Goal: Task Accomplishment & Management: Complete application form

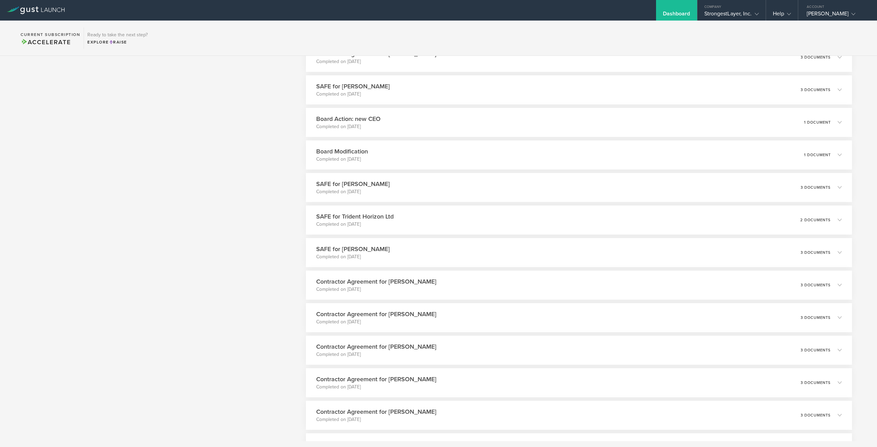
scroll to position [2039, 0]
click at [841, 254] on icon at bounding box center [841, 252] width 11 height 6
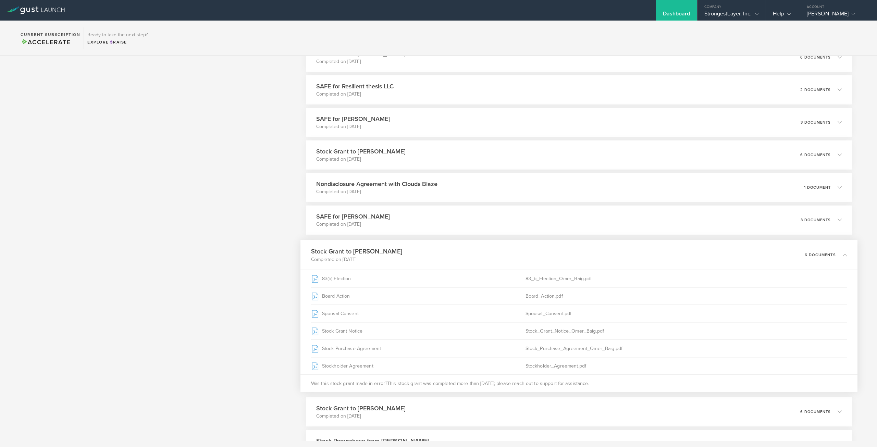
scroll to position [2523, 0]
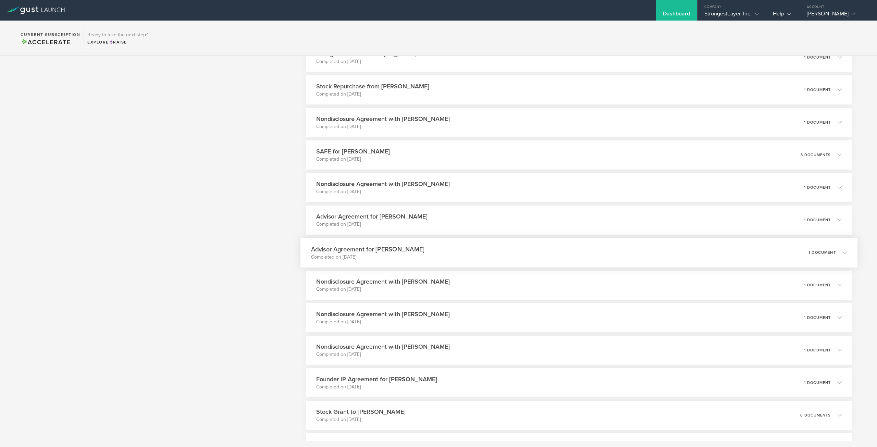
click at [843, 254] on icon at bounding box center [845, 253] width 4 height 4
click at [843, 253] on icon at bounding box center [845, 252] width 4 height 4
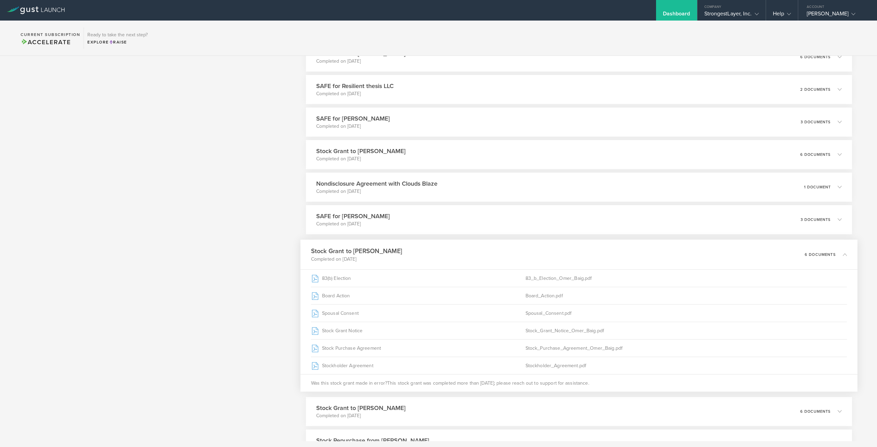
scroll to position [2038, 0]
click at [544, 294] on div "Board_Action.pdf" at bounding box center [687, 296] width 322 height 17
click at [519, 295] on div "Board Action" at bounding box center [418, 296] width 215 height 17
click at [843, 256] on icon at bounding box center [845, 255] width 4 height 4
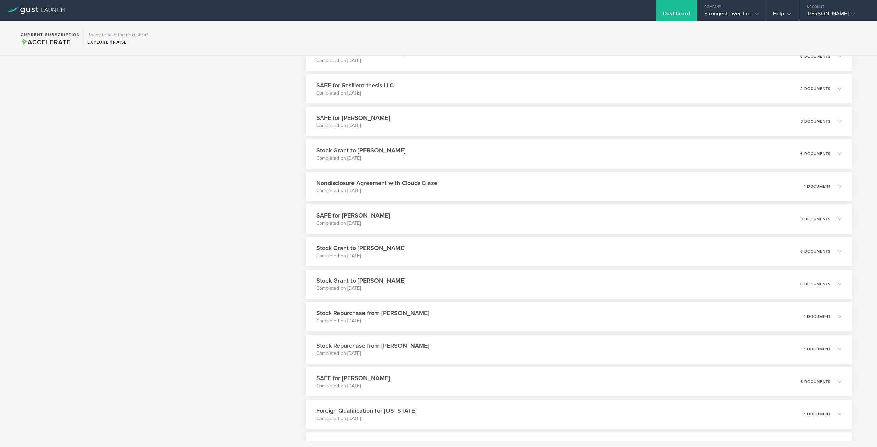
scroll to position [2396, 0]
click at [836, 252] on icon at bounding box center [841, 253] width 11 height 6
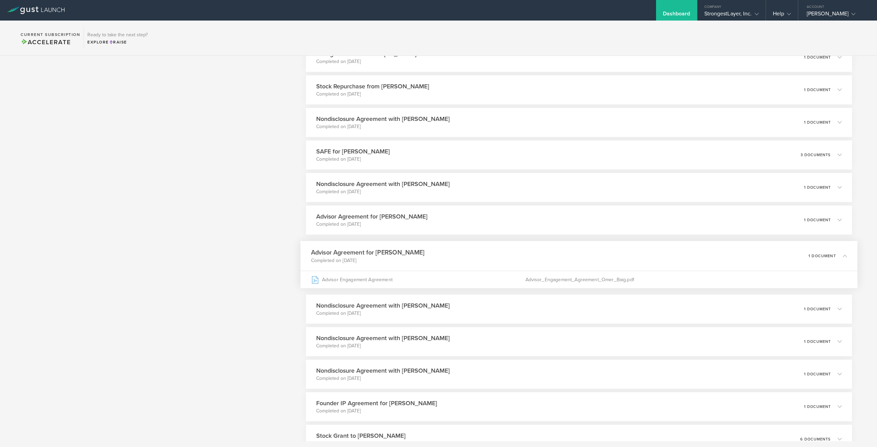
scroll to position [2465, 0]
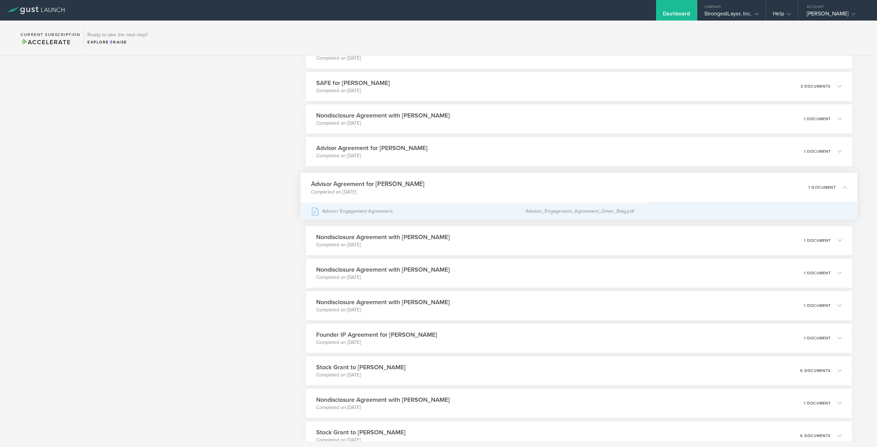
click at [573, 214] on div "Advisor_Engagement_Agreement_Omer_Baig.pdf" at bounding box center [687, 211] width 322 height 17
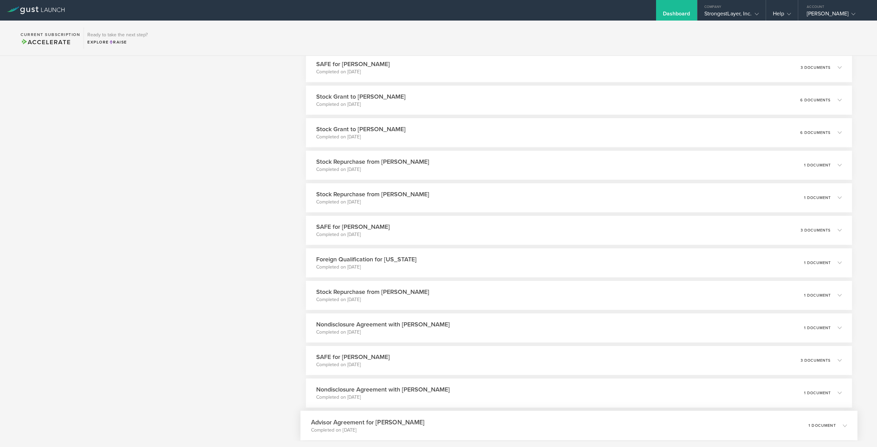
scroll to position [2019, 0]
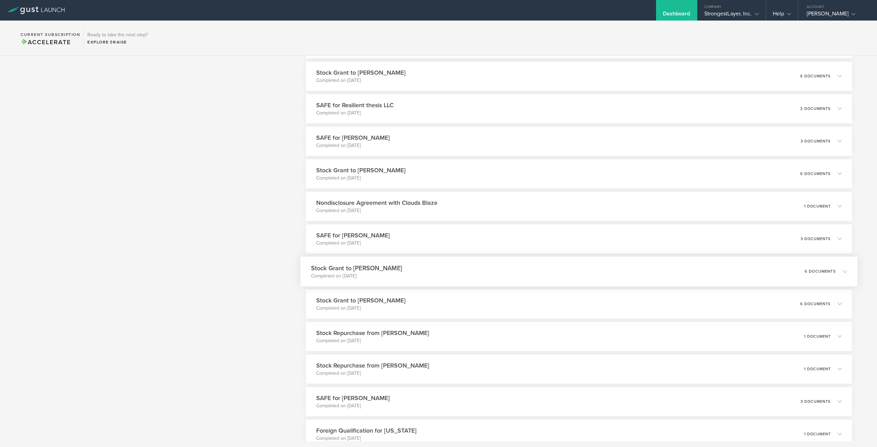
click at [843, 271] on icon at bounding box center [845, 271] width 4 height 4
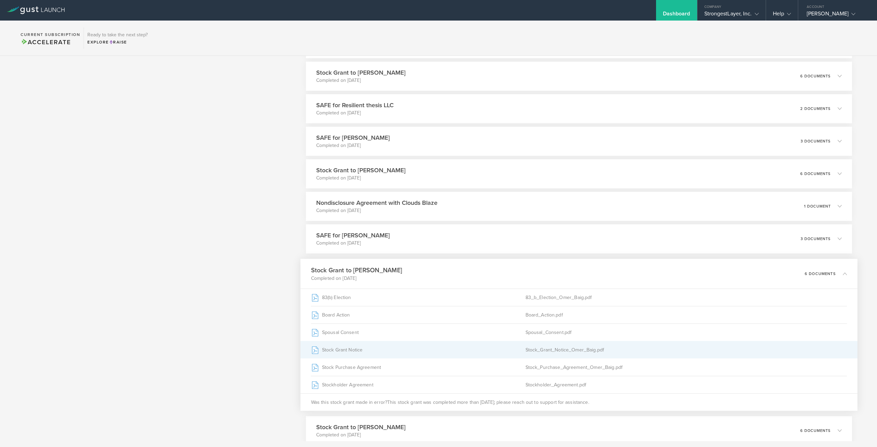
click at [577, 351] on div "Stock_Grant_Notice_Omer_Baig.pdf" at bounding box center [687, 349] width 322 height 17
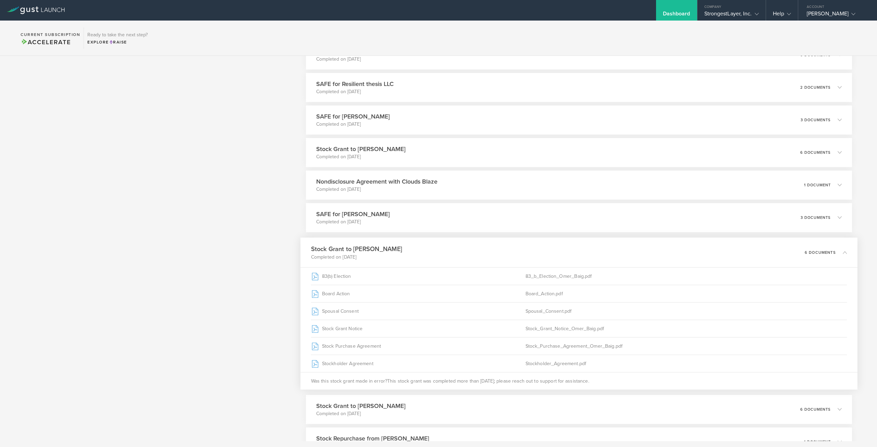
scroll to position [2361, 0]
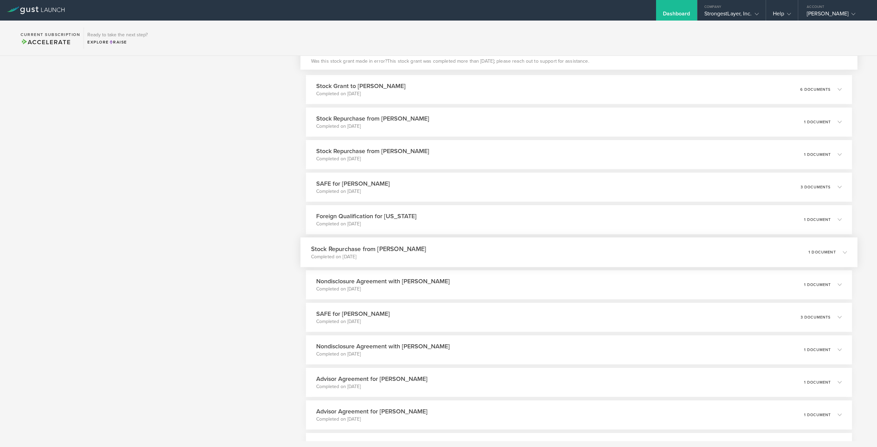
click at [842, 247] on div "Stock Repurchase from Yasir Abbas Completed on Mar 20, 2024 1 document" at bounding box center [579, 253] width 557 height 30
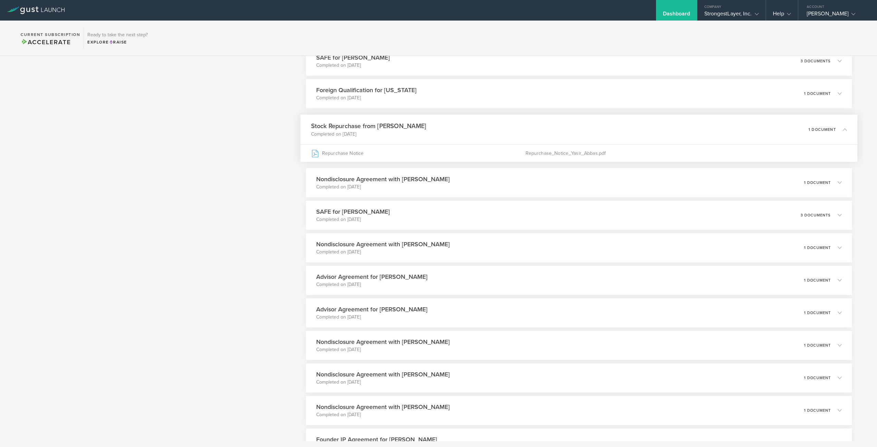
scroll to position [3397, 0]
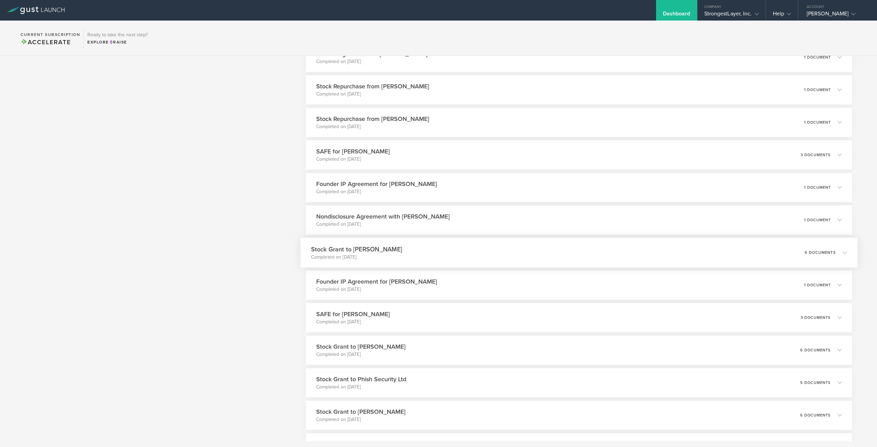
click at [836, 250] on icon at bounding box center [841, 253] width 11 height 6
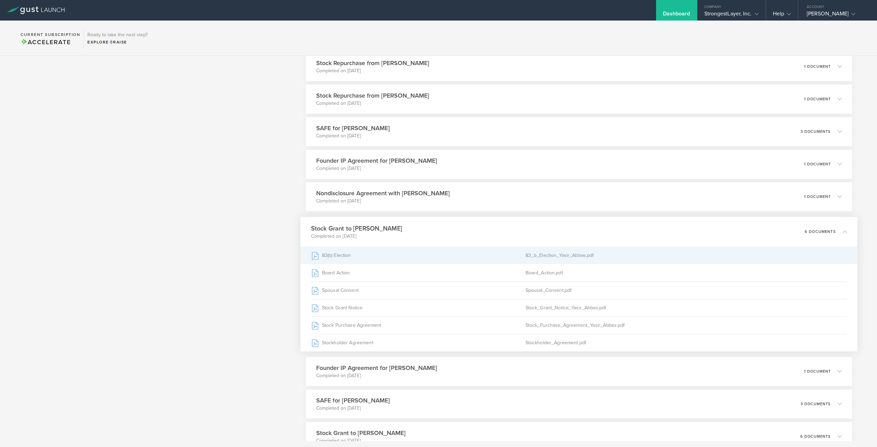
scroll to position [3396, 0]
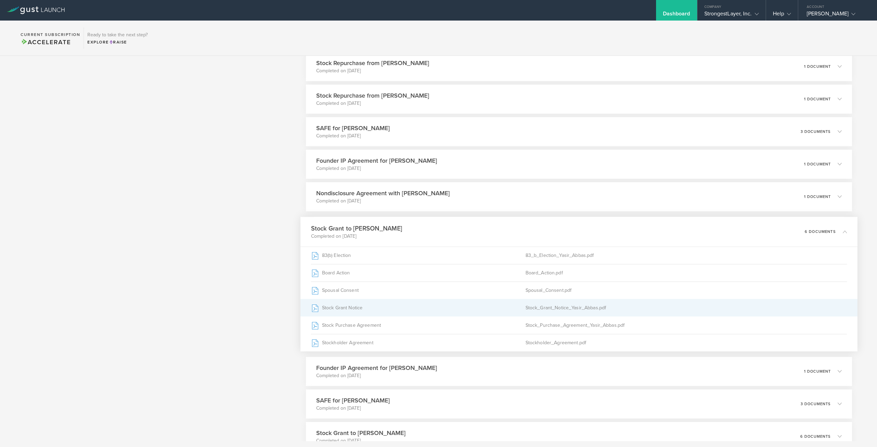
click at [346, 303] on div "Stock Grant Notice" at bounding box center [418, 307] width 215 height 17
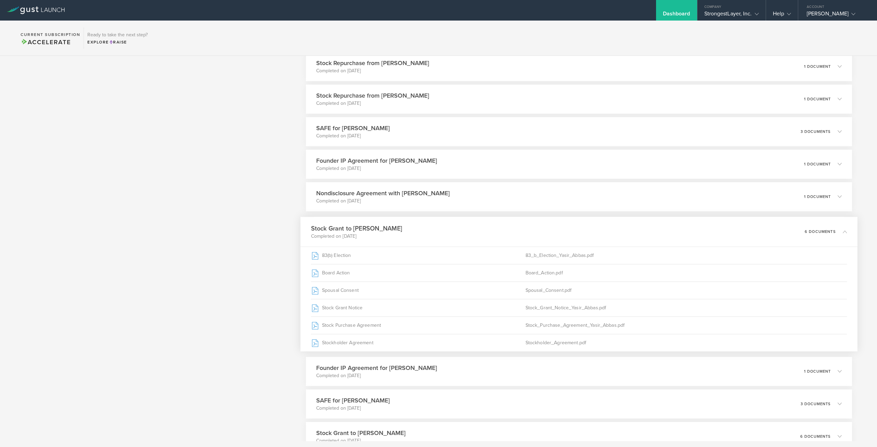
scroll to position [3939, 0]
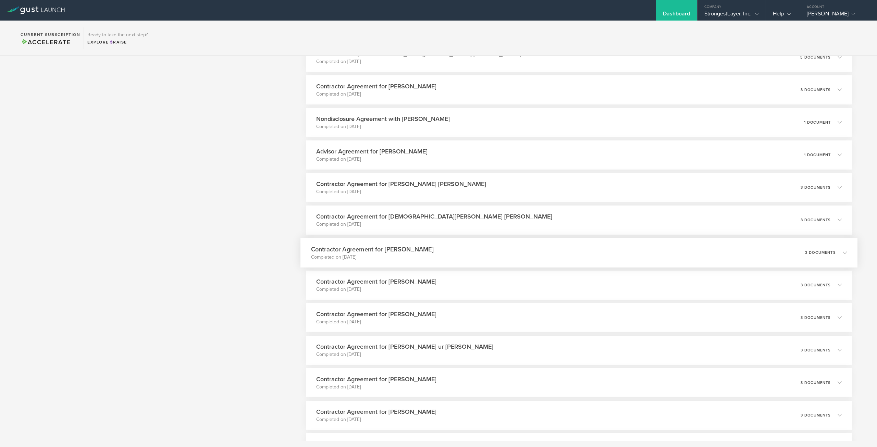
click at [843, 252] on polyline at bounding box center [845, 253] width 4 height 2
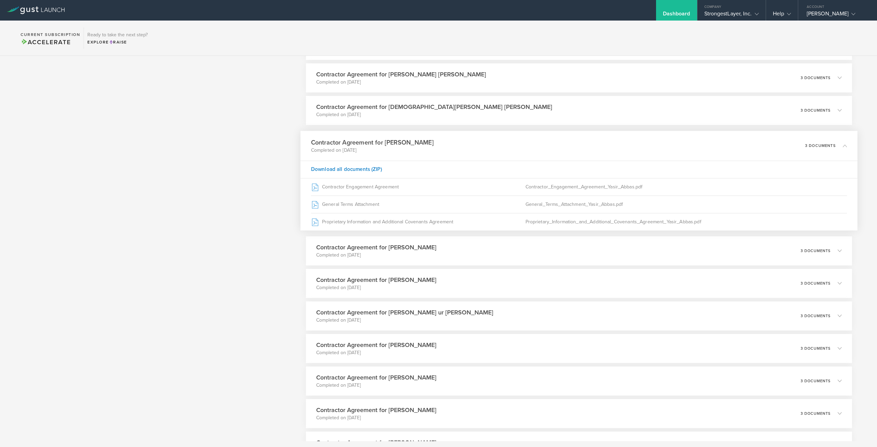
scroll to position [3938, 0]
click at [668, 10] on div "Dashboard" at bounding box center [676, 15] width 27 height 10
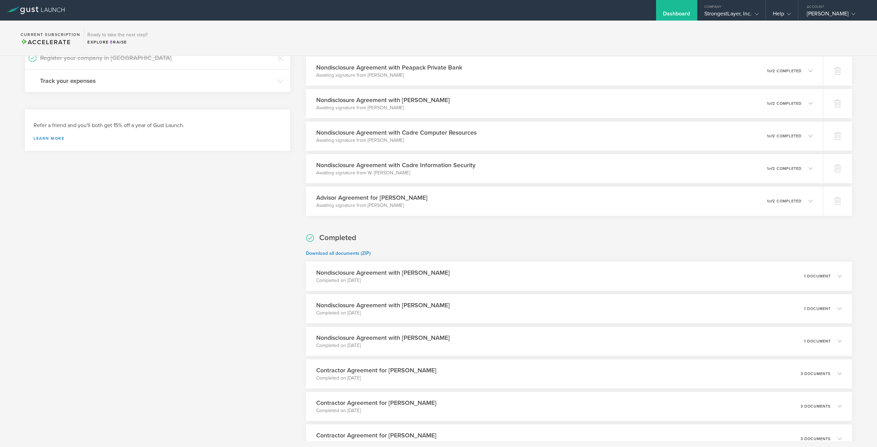
scroll to position [0, 0]
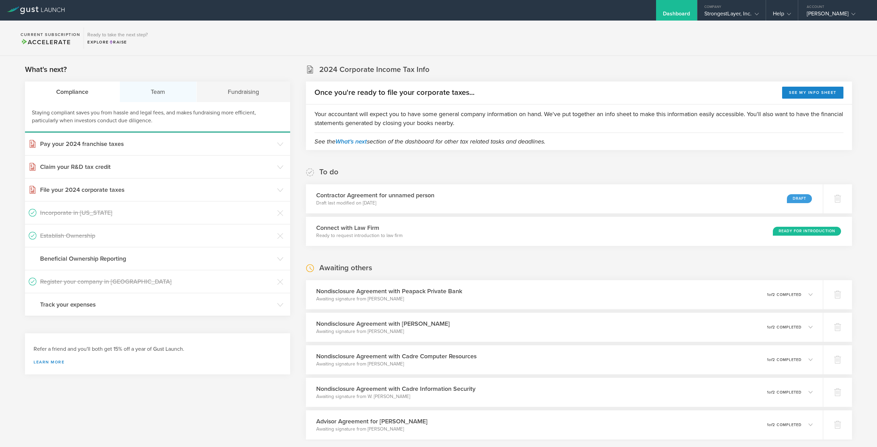
click at [153, 84] on div "Team" at bounding box center [158, 92] width 77 height 21
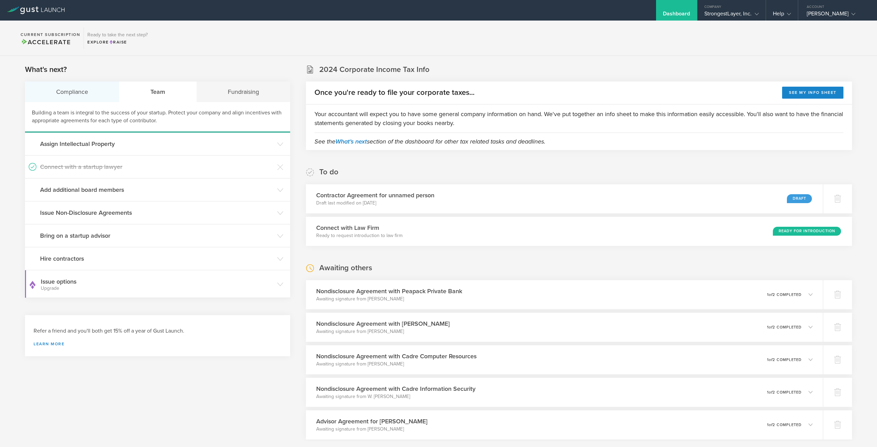
click at [78, 92] on div "Compliance" at bounding box center [72, 92] width 95 height 21
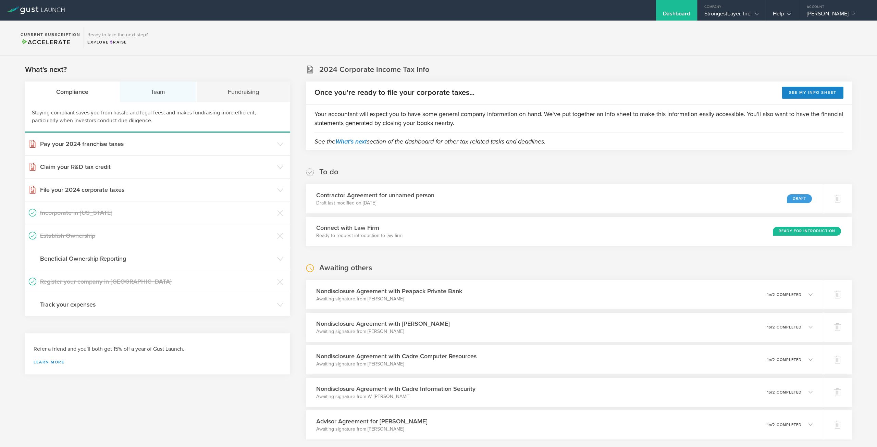
click at [144, 95] on div "Team" at bounding box center [158, 92] width 77 height 21
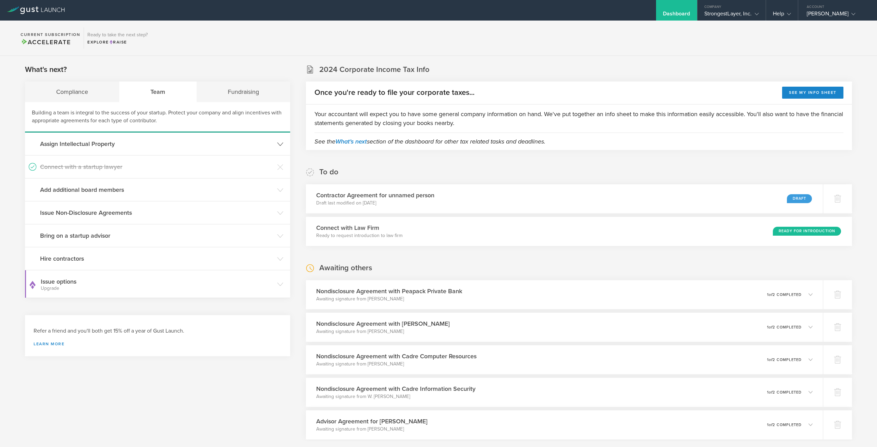
click at [117, 145] on h3 "Assign Intellectual Property" at bounding box center [157, 143] width 234 height 9
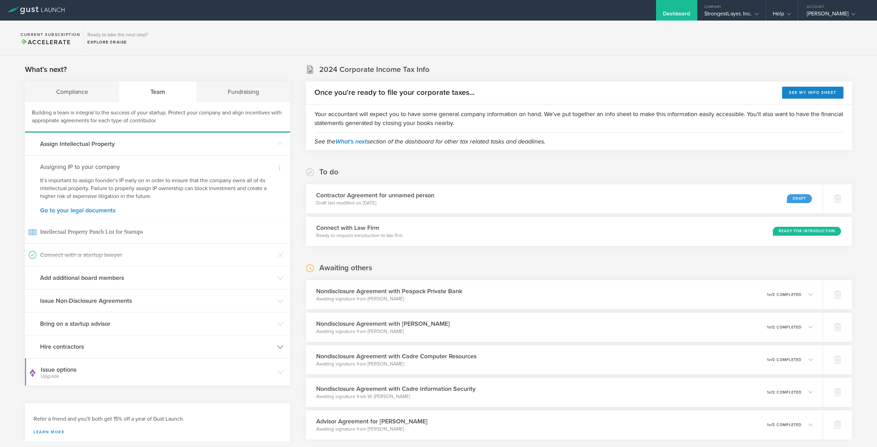
click at [88, 344] on h3 "Hire contractors" at bounding box center [157, 346] width 234 height 9
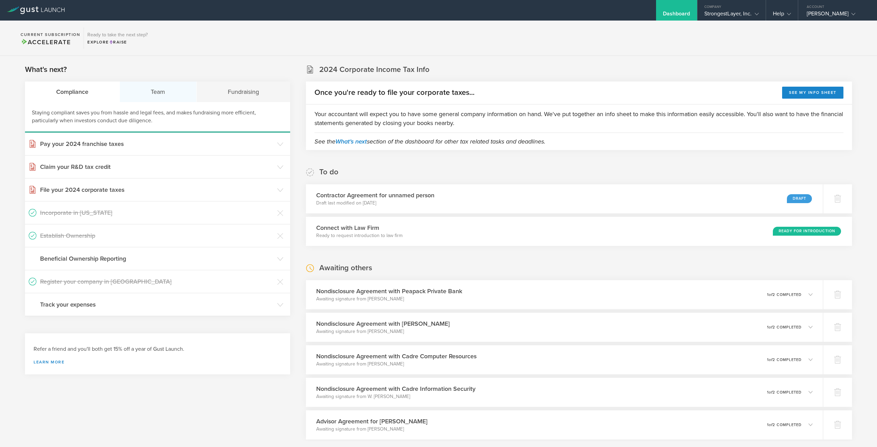
click at [152, 94] on div "Team" at bounding box center [158, 92] width 77 height 21
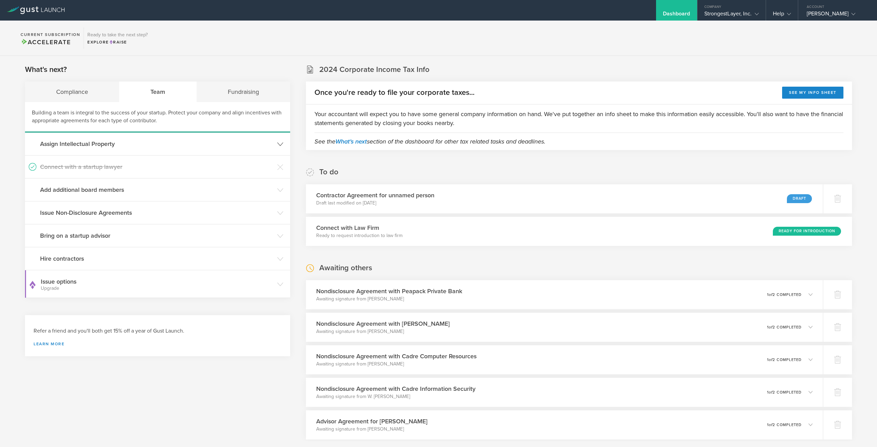
click at [276, 147] on header "Assign Intellectual Property" at bounding box center [157, 144] width 265 height 23
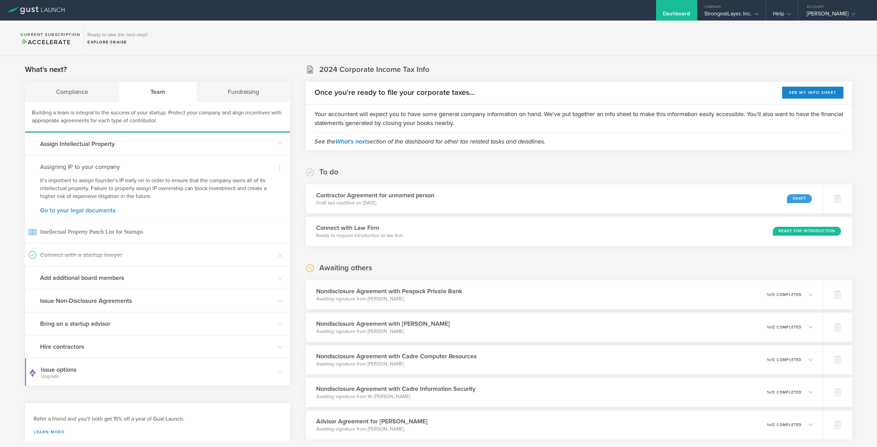
click at [105, 210] on link "Go to your legal documents" at bounding box center [157, 210] width 235 height 6
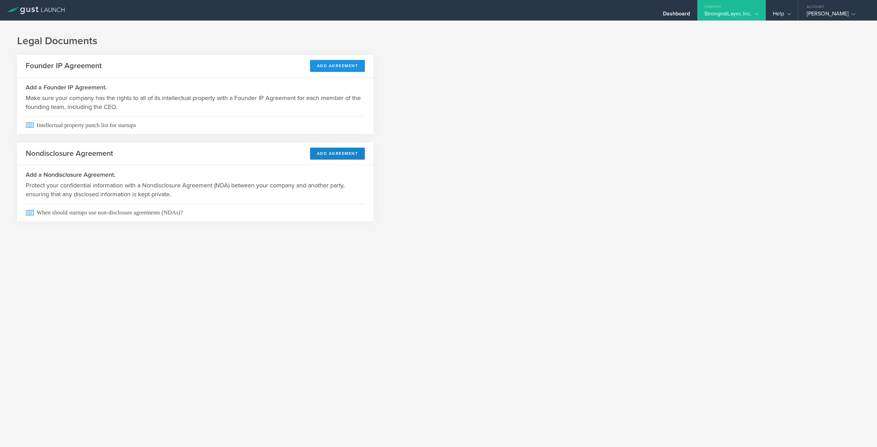
click at [335, 63] on button "Add Agreement" at bounding box center [337, 66] width 55 height 12
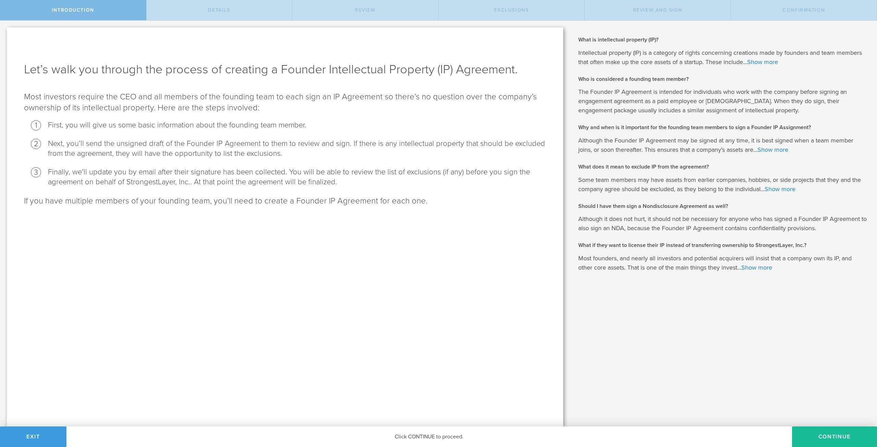
click at [426, 438] on div "Click CONTINUE to proceed." at bounding box center [429, 437] width 726 height 21
click at [825, 433] on button "Continue" at bounding box center [834, 437] width 85 height 21
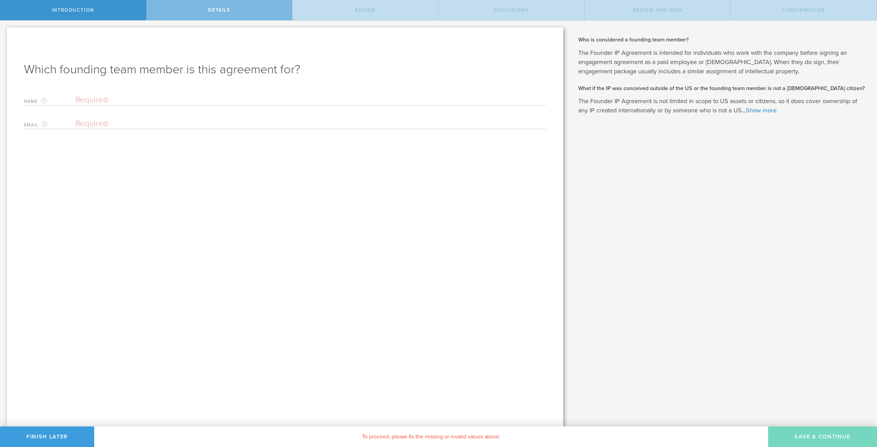
click at [106, 101] on input "text" at bounding box center [310, 100] width 471 height 10
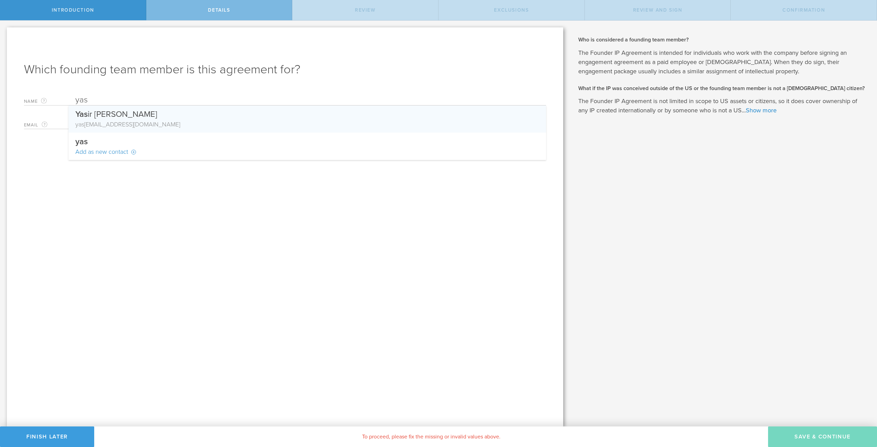
click at [114, 126] on div "yas ir@notell.co" at bounding box center [307, 124] width 464 height 9
type input "Yasir Abbas"
type input "yasir@notell.co"
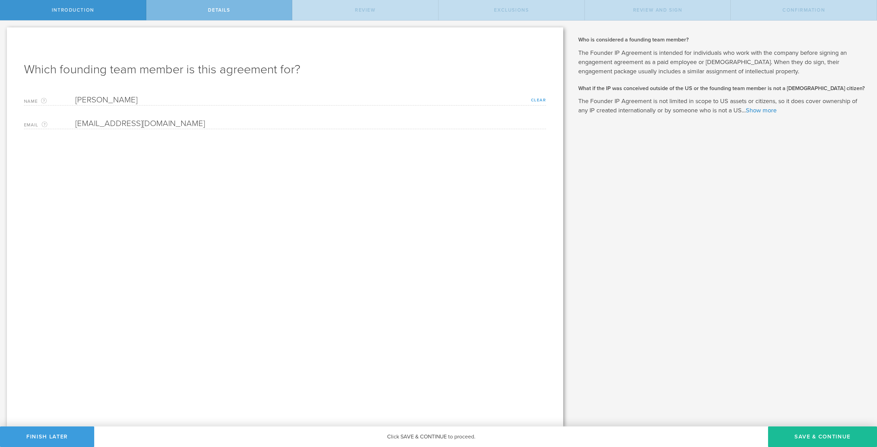
click at [542, 99] on link "Clear" at bounding box center [538, 100] width 15 height 5
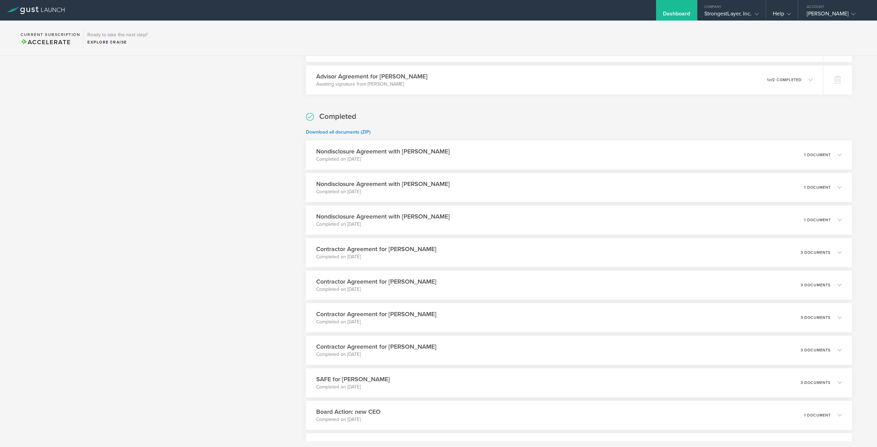
scroll to position [2266, 0]
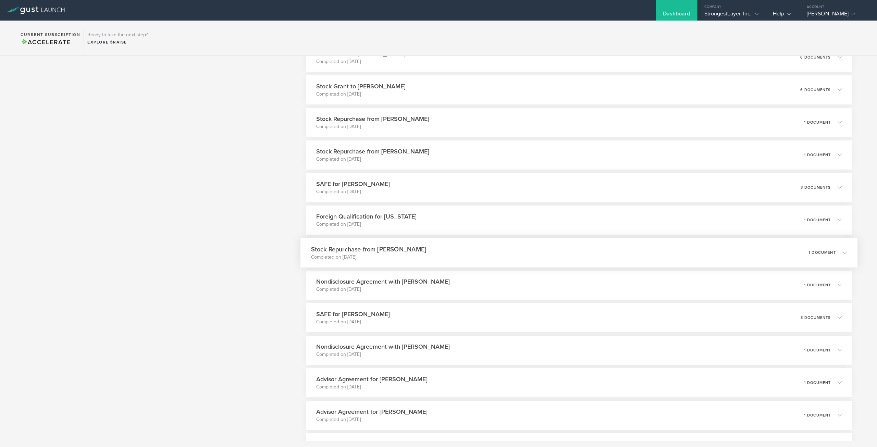
click at [843, 251] on icon at bounding box center [845, 253] width 4 height 4
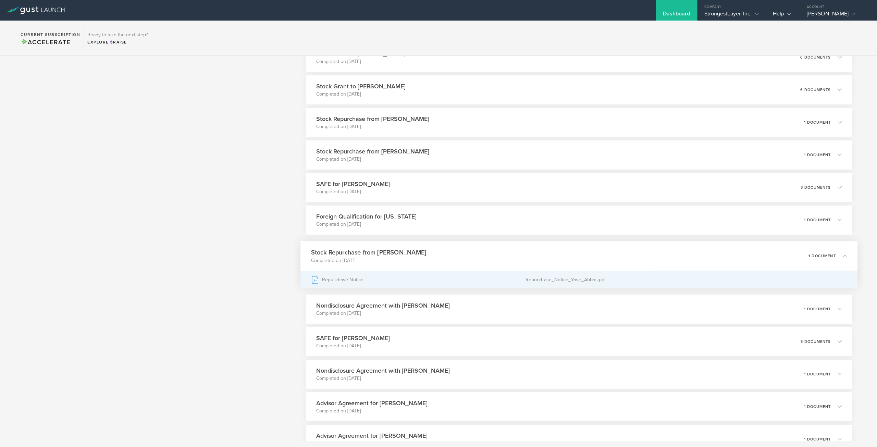
click at [526, 279] on div "Repurchase_Notice_Yasir_Abbas.pdf" at bounding box center [687, 279] width 322 height 17
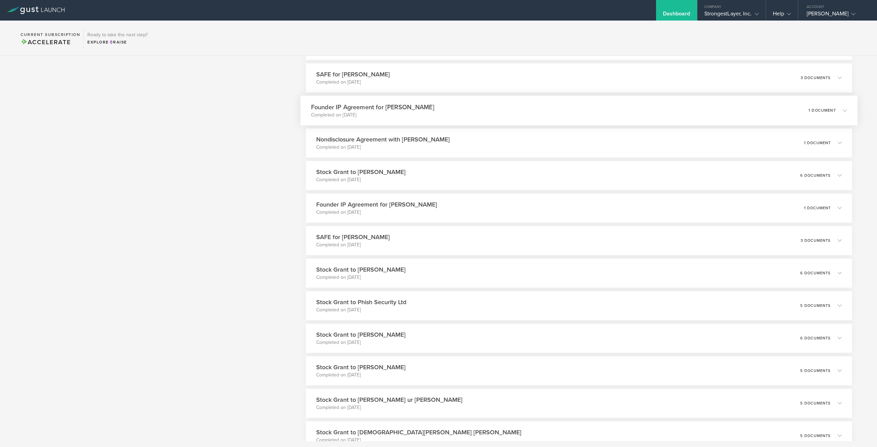
scroll to position [3380, 0]
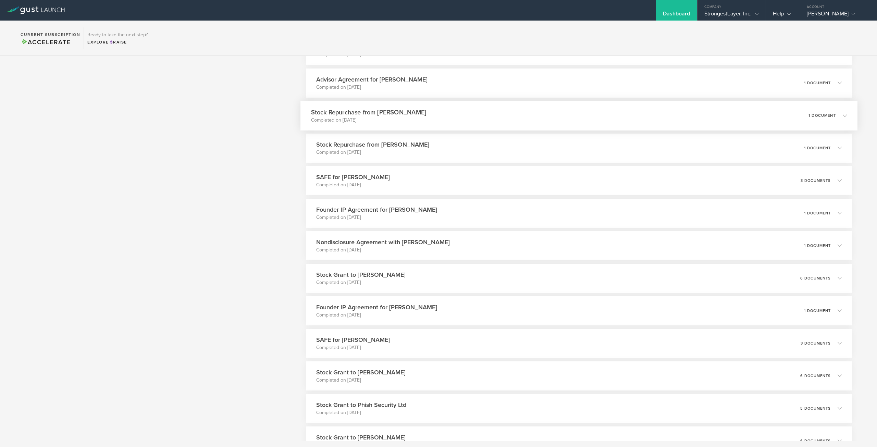
click at [836, 113] on icon at bounding box center [841, 115] width 11 height 6
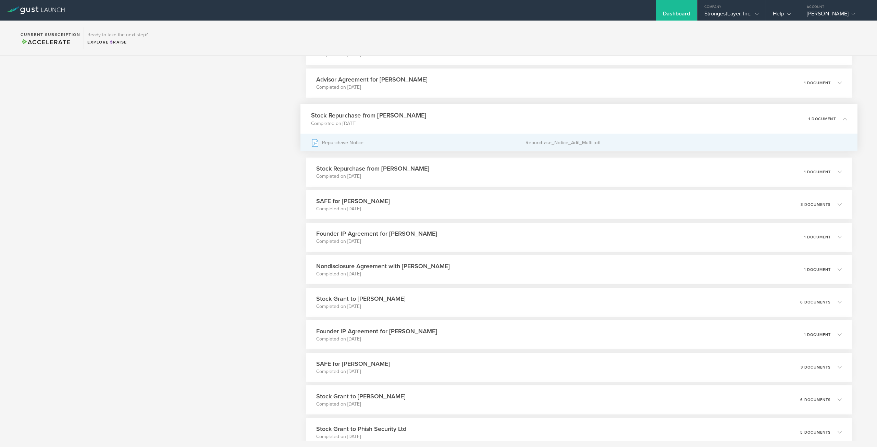
click at [544, 143] on div "Repurchase_Notice_Adil_Mufti.pdf" at bounding box center [687, 142] width 322 height 17
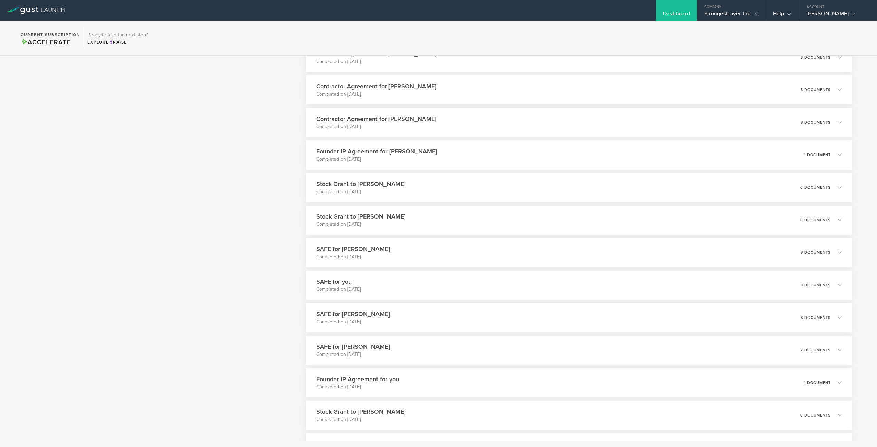
scroll to position [2657, 0]
click at [836, 313] on div "1 document" at bounding box center [828, 318] width 38 height 12
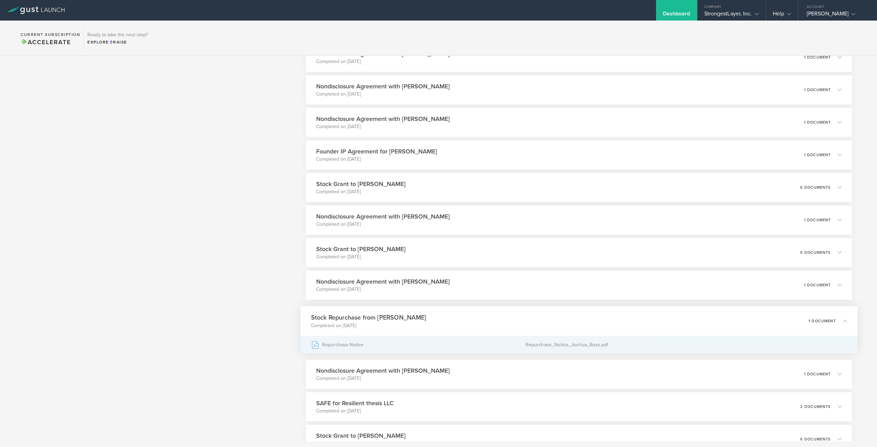
click at [567, 341] on div "Repurchase_Notice_Joshua_Bass.pdf" at bounding box center [687, 344] width 322 height 17
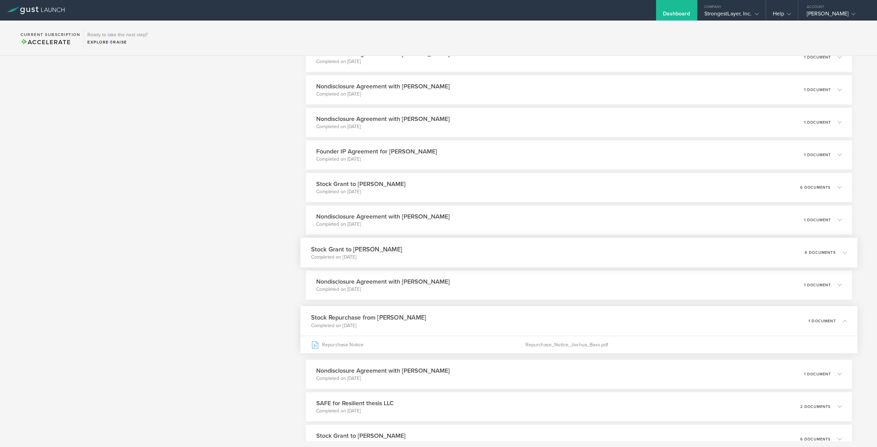
click at [838, 253] on icon at bounding box center [841, 253] width 11 height 6
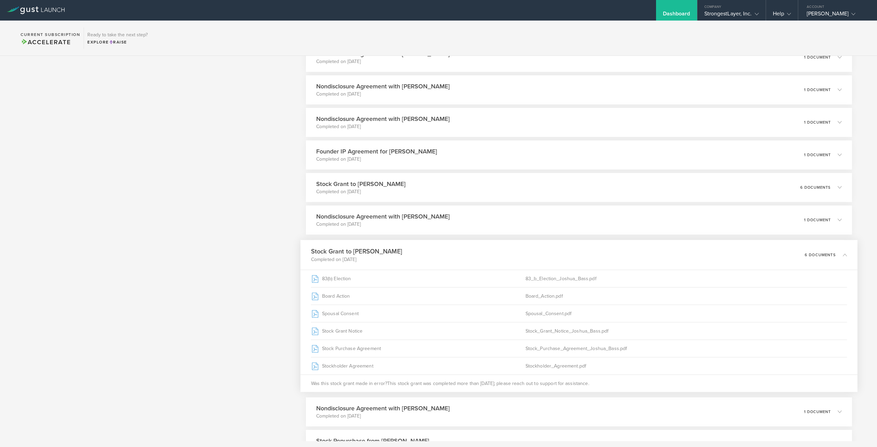
scroll to position [2656, 0]
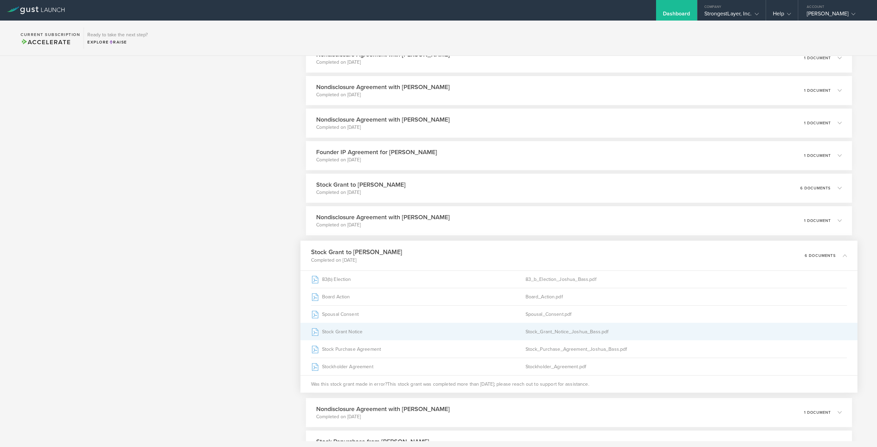
click at [560, 332] on div "Stock_Grant_Notice_Joshua_Bass.pdf" at bounding box center [687, 331] width 322 height 17
click at [425, 330] on div "Stock Grant Notice" at bounding box center [418, 331] width 215 height 17
